Goal: Transaction & Acquisition: Purchase product/service

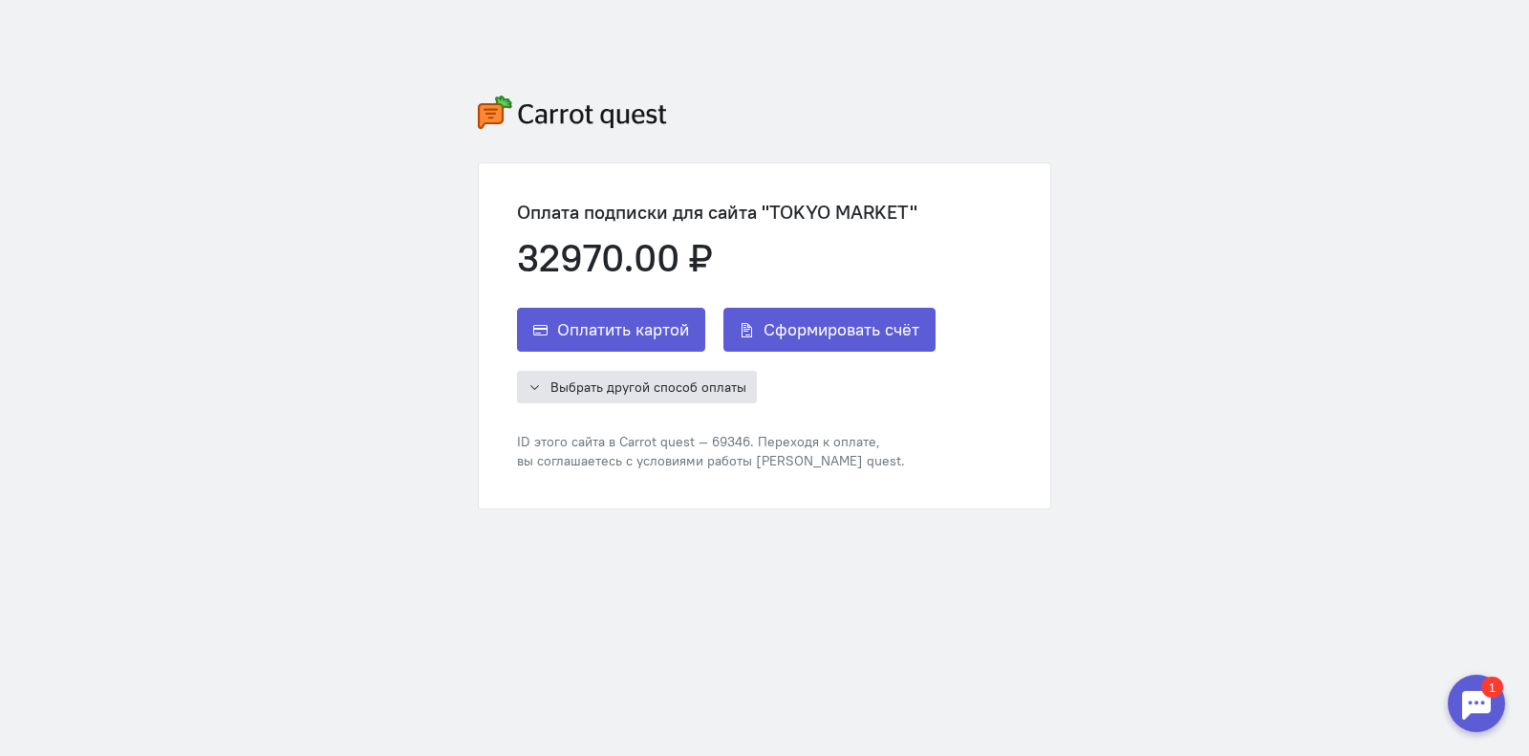
click at [643, 384] on span "Выбрать другой способ оплаты" at bounding box center [648, 386] width 196 height 17
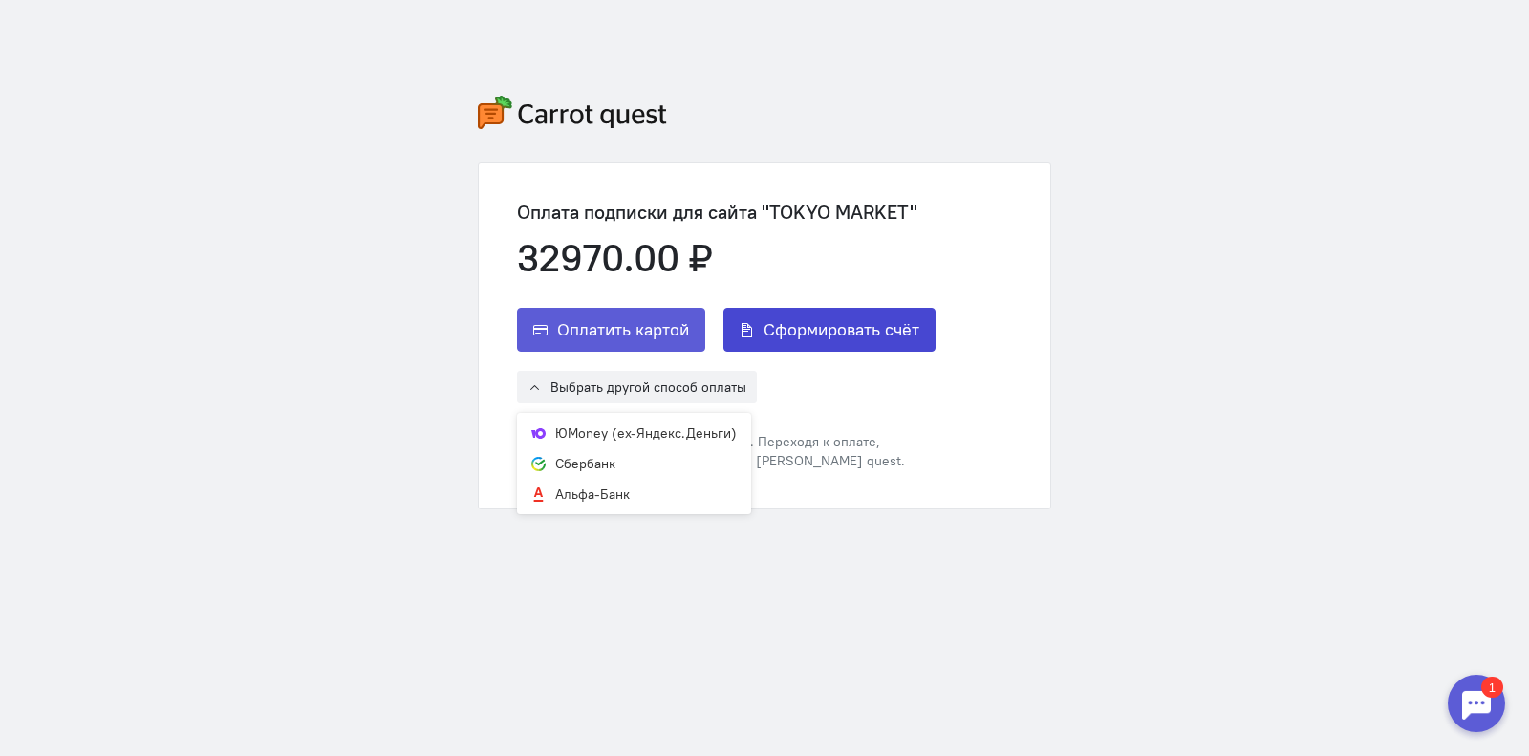
click at [763, 334] on span "Сформировать счёт" at bounding box center [841, 329] width 156 height 23
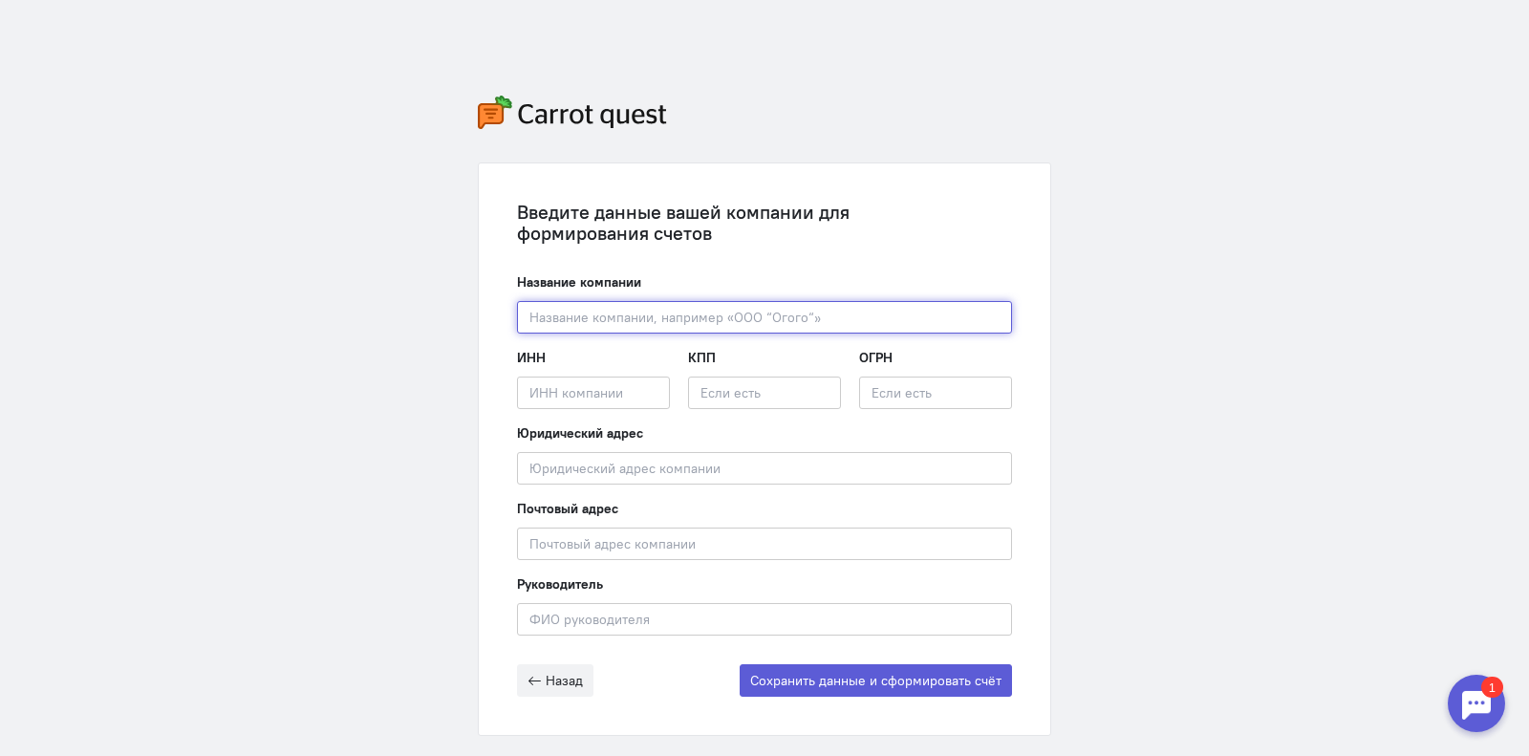
click at [655, 312] on input "text" at bounding box center [764, 317] width 495 height 32
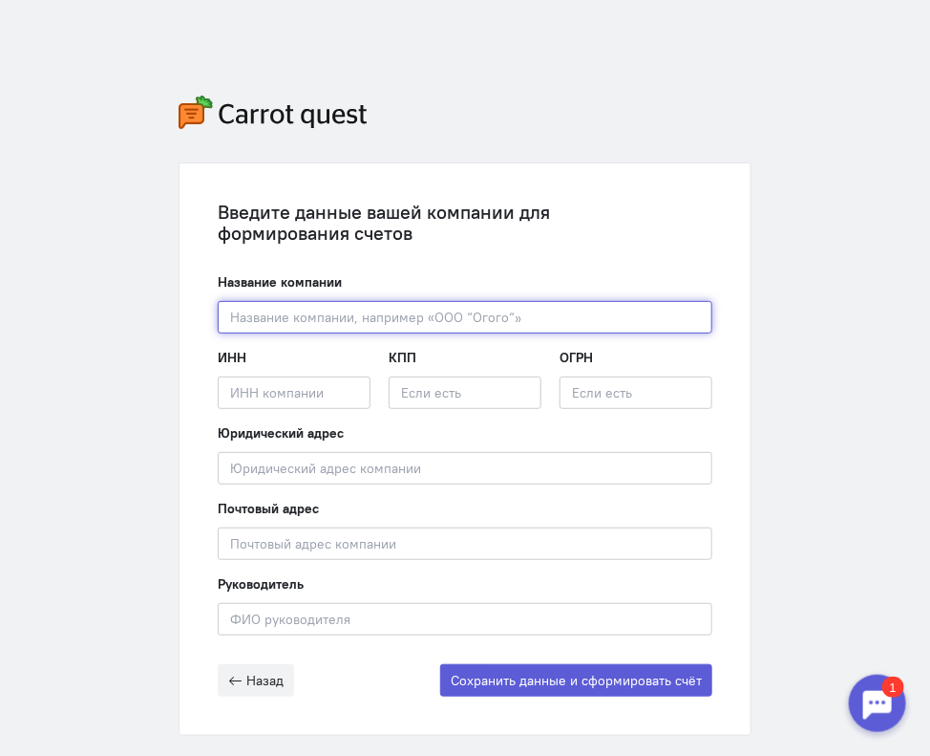
paste input "ООО «Токио Маркет»"
type input "ООО «Токио Маркет»"
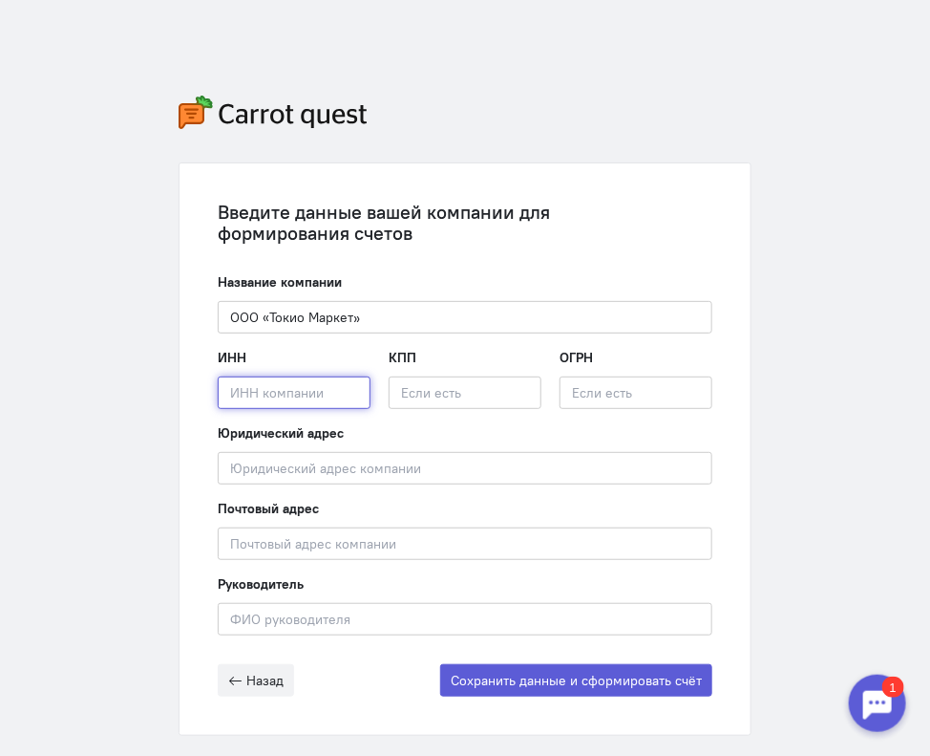
click at [250, 381] on input "text" at bounding box center [294, 392] width 153 height 32
paste input "2502075211"
type input "2502075211"
click at [405, 399] on input "text" at bounding box center [465, 392] width 153 height 32
paste input "254001001"
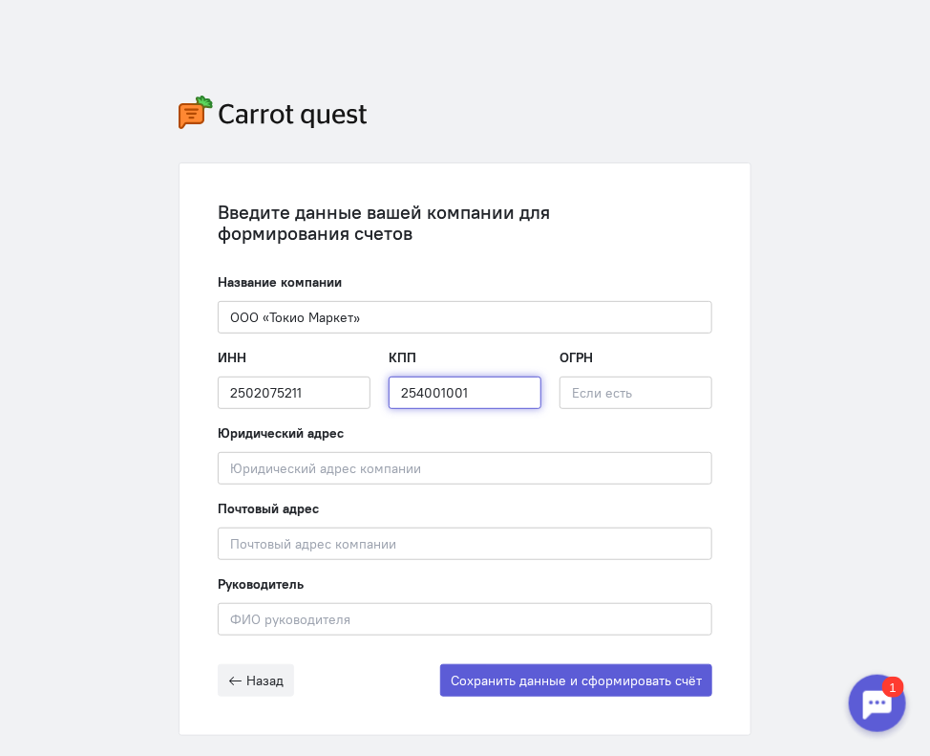
type input "254001001"
click at [586, 385] on input "text" at bounding box center [636, 392] width 153 height 32
paste input "1232500035900"
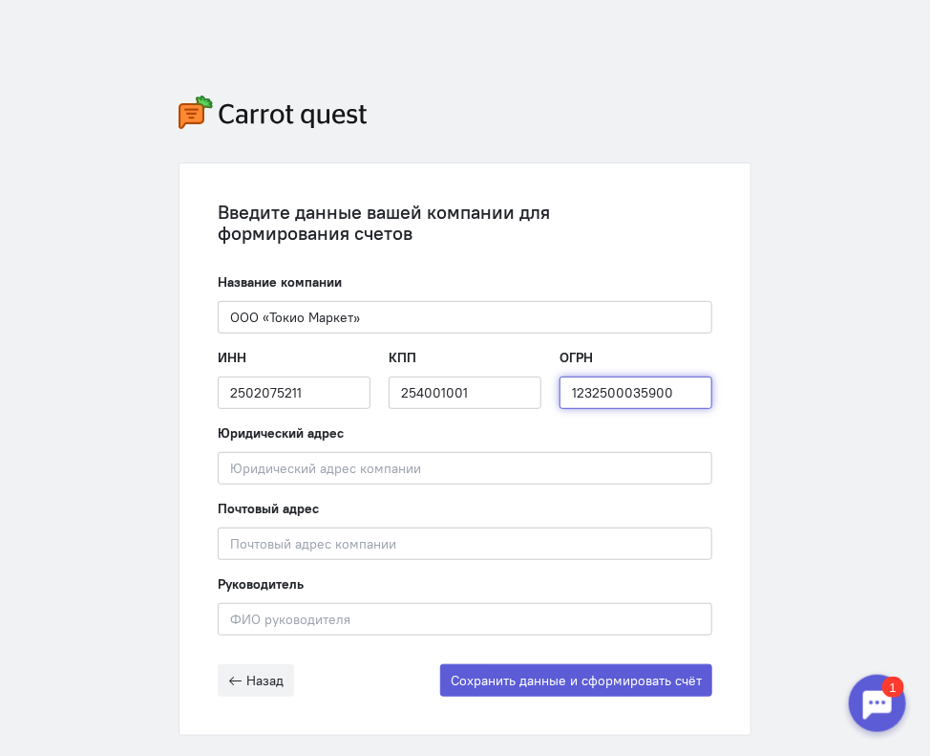
type input "1232500035900"
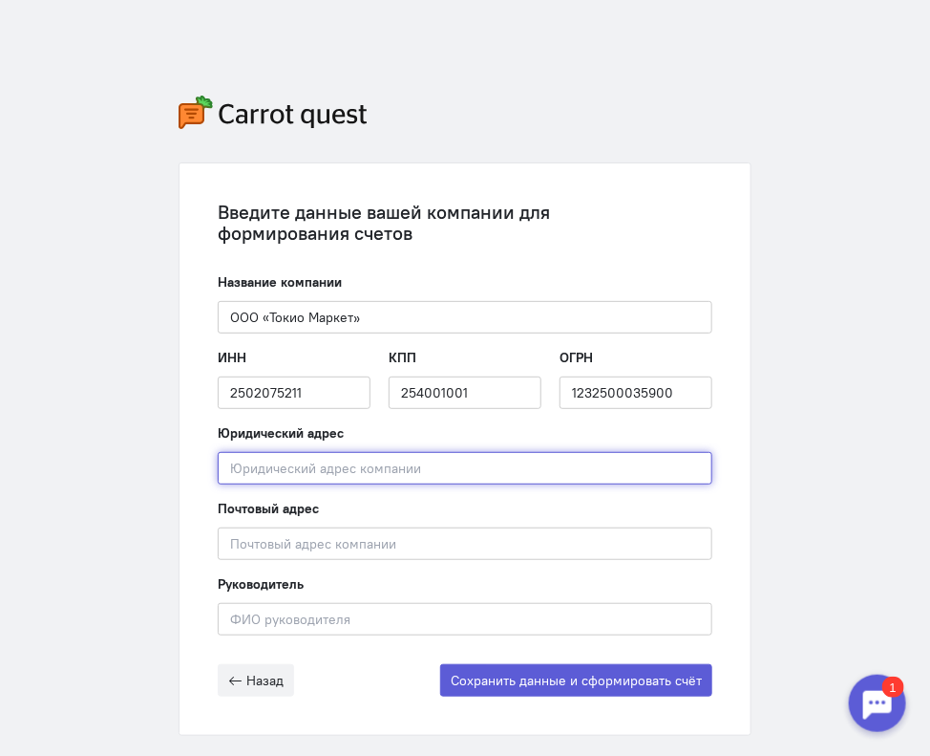
click at [263, 469] on input "text" at bounding box center [465, 468] width 495 height 32
paste input "690002, г. [STREET_ADDRESS] 13"
type input "690002, г. [STREET_ADDRESS] 13"
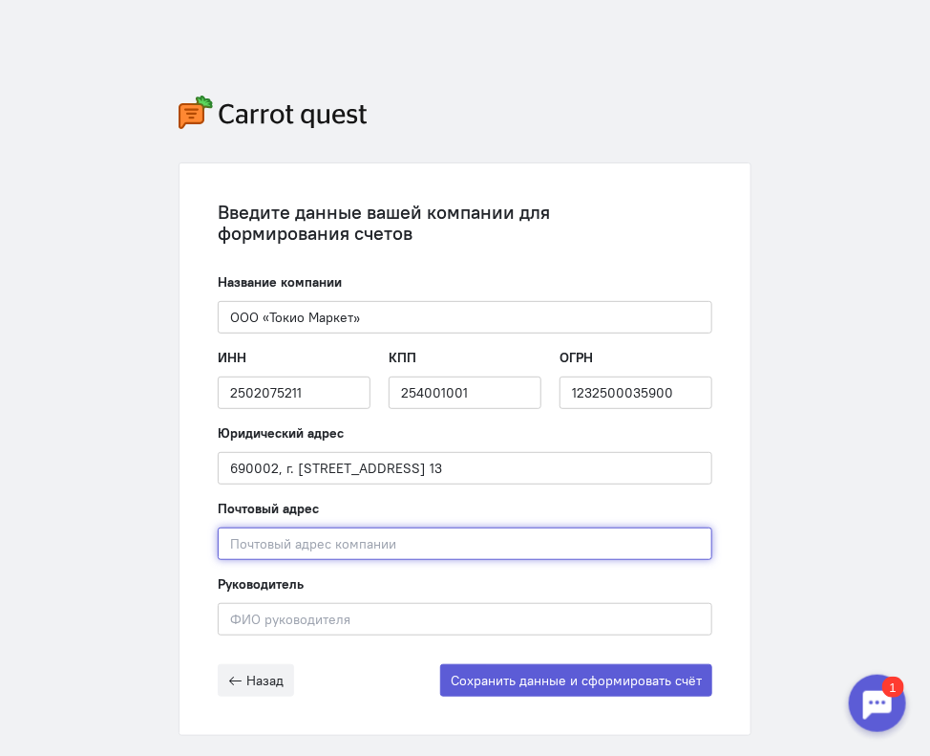
click at [263, 541] on input "text" at bounding box center [465, 543] width 495 height 32
paste input "690002, г. [STREET_ADDRESS] 13"
type input "690002, г. [STREET_ADDRESS] 13"
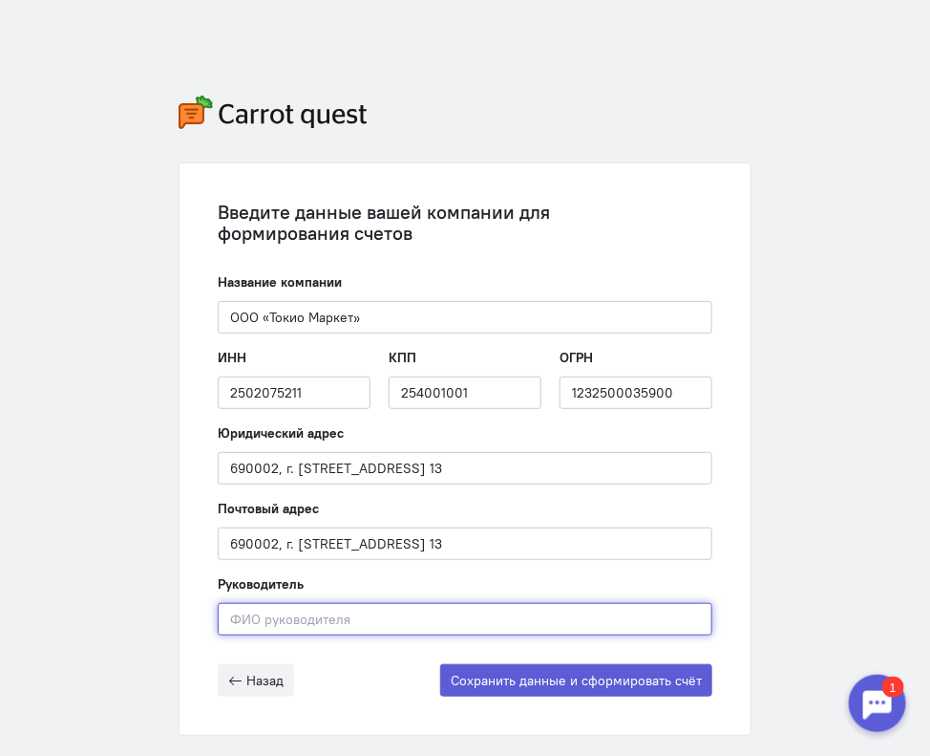
click at [288, 625] on input "text" at bounding box center [465, 619] width 495 height 32
paste input "[PERSON_NAME]"
type input "[PERSON_NAME]"
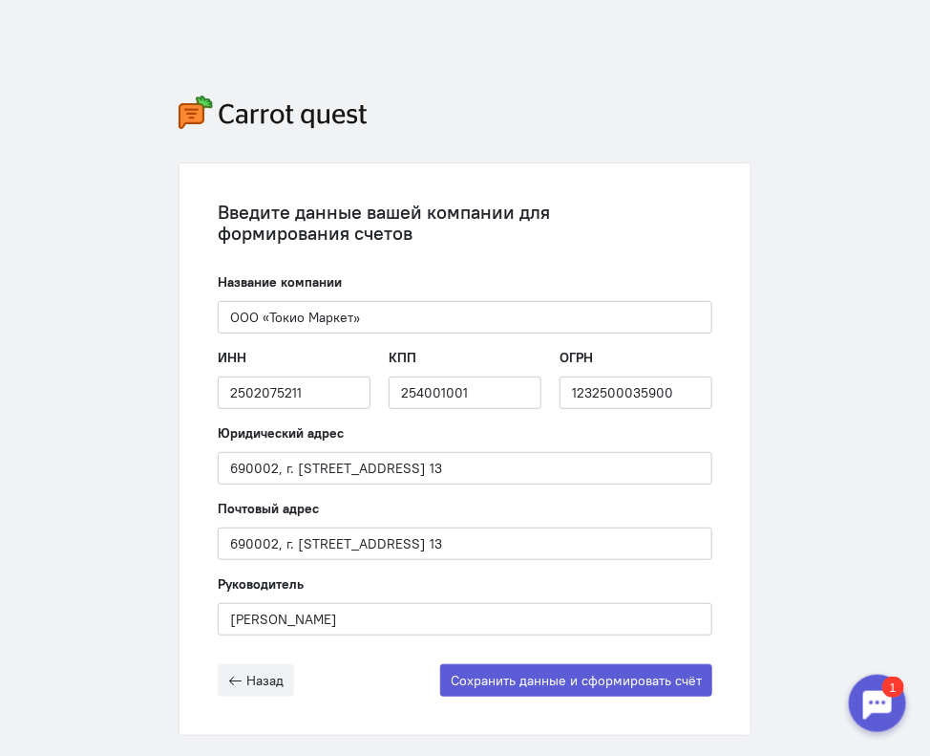
click at [375, 659] on form "Название компании ООО «Токио Маркет» Введите название компании ИНН 2502075211 В…" at bounding box center [465, 484] width 495 height 424
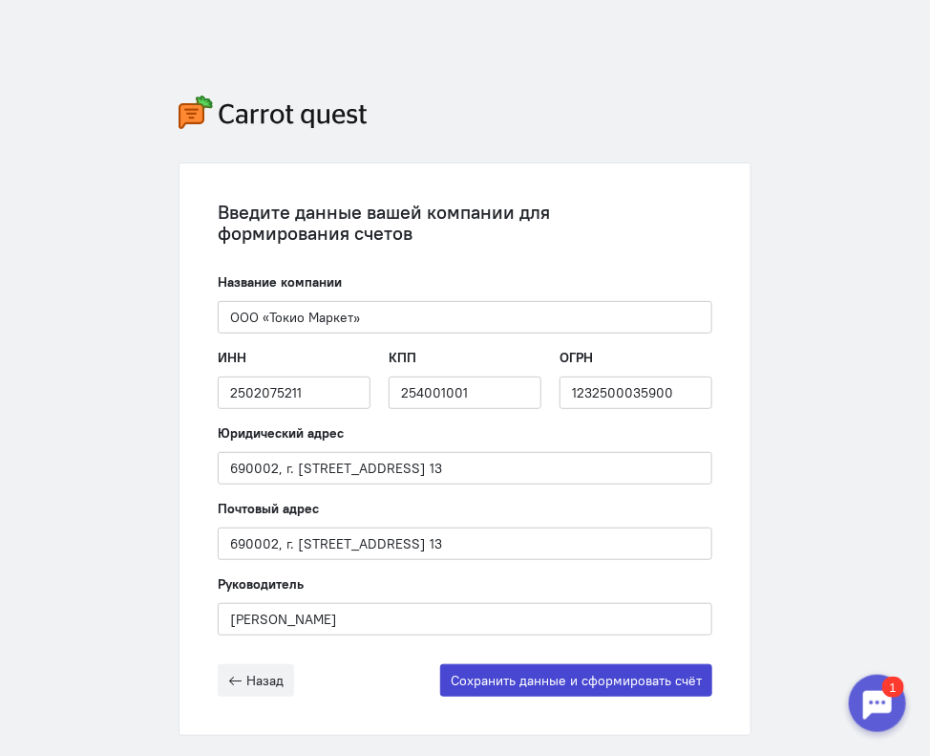
click at [530, 675] on button "Сохранить данные и сформировать счёт" at bounding box center [576, 680] width 272 height 32
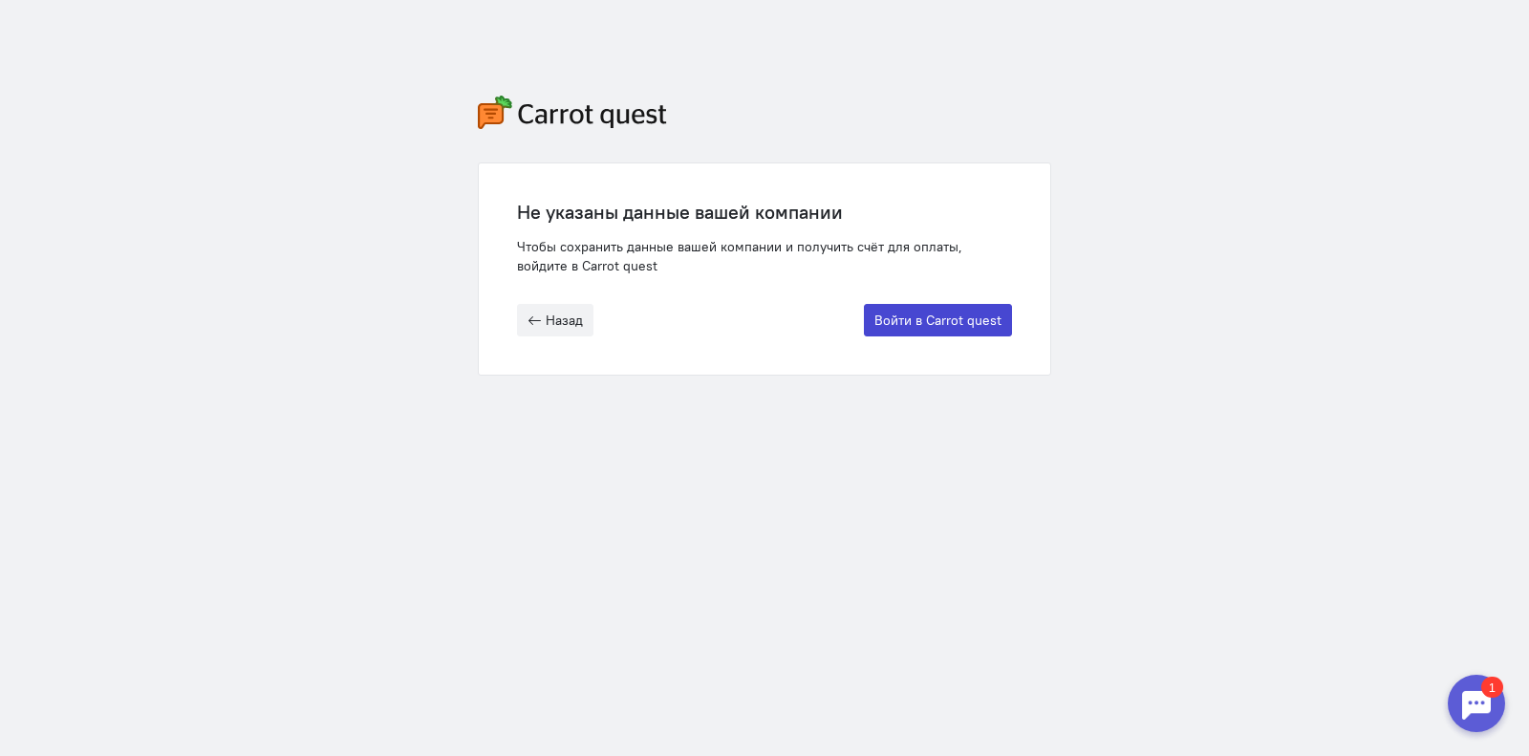
click at [909, 313] on button "Войти в Carrot quest" at bounding box center [938, 320] width 148 height 32
